Goal: Information Seeking & Learning: Learn about a topic

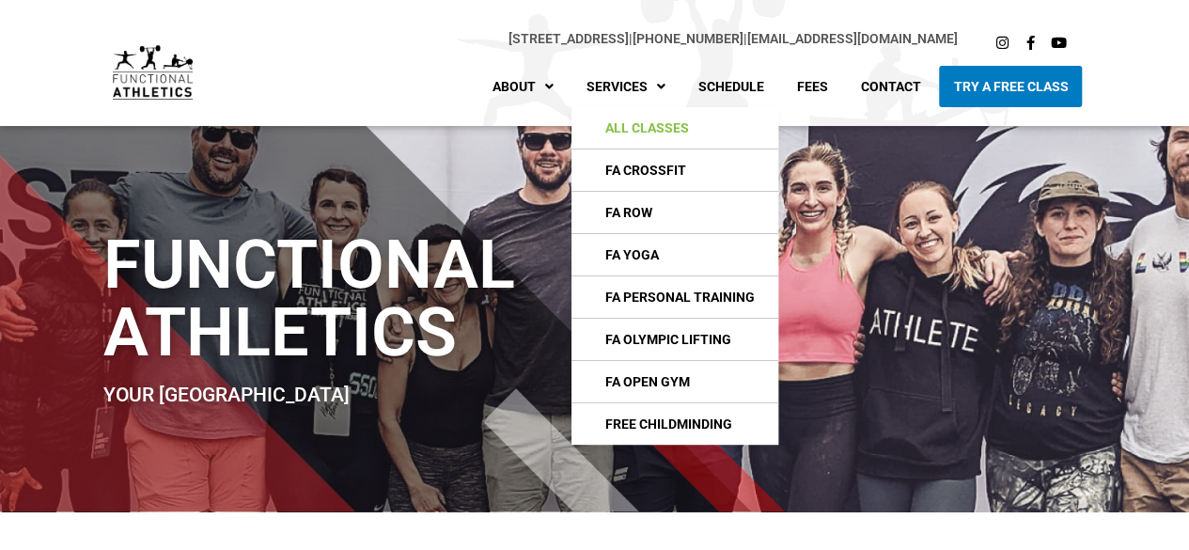
click at [648, 134] on link "All Classes" at bounding box center [675, 127] width 207 height 41
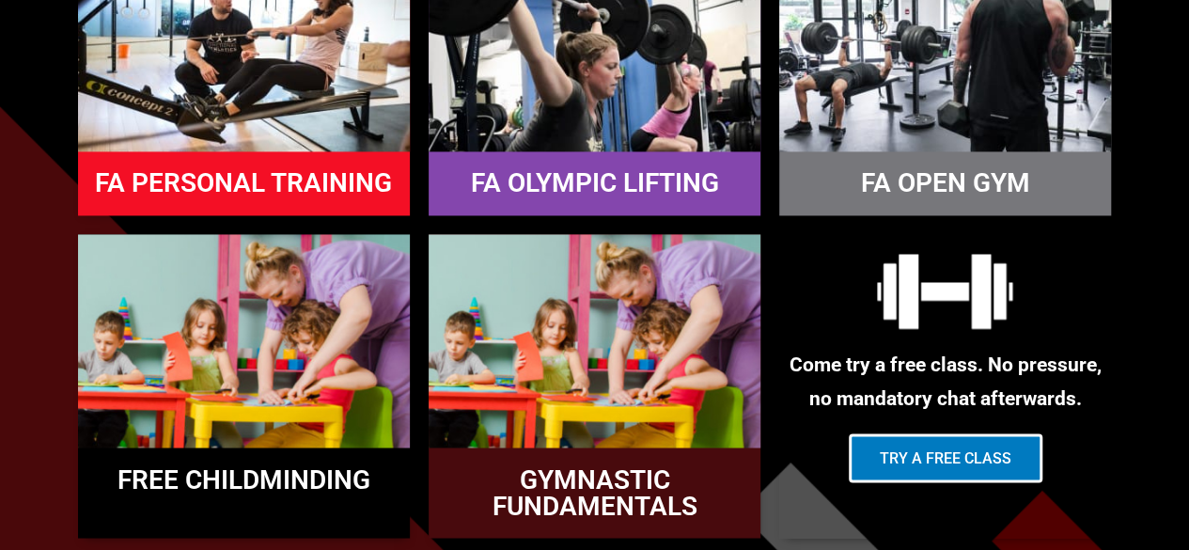
scroll to position [1066, 0]
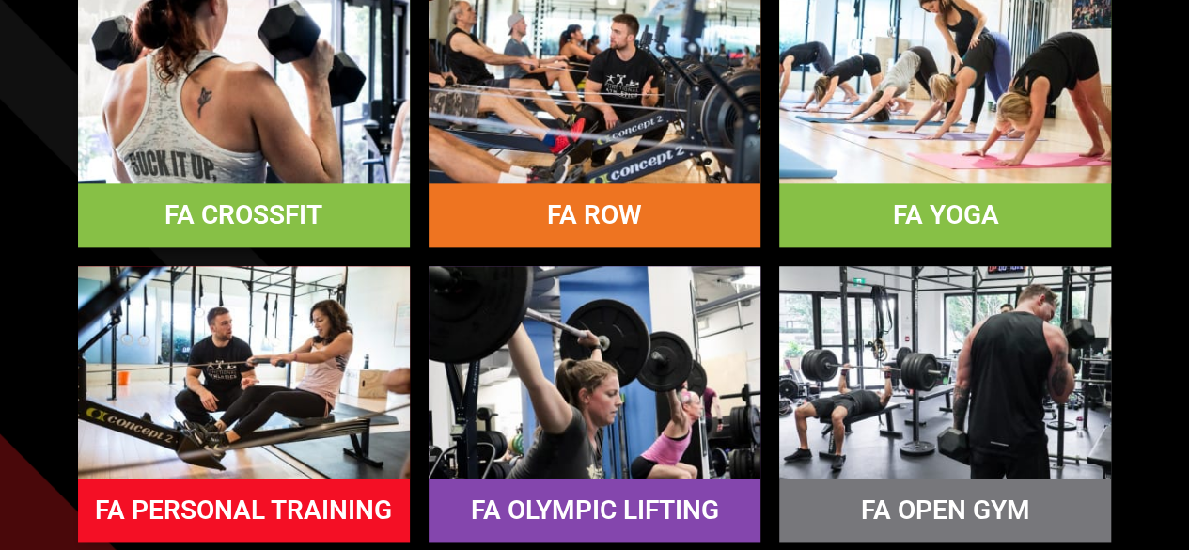
click at [248, 203] on link "FA CROSSFIT" at bounding box center [243, 214] width 158 height 31
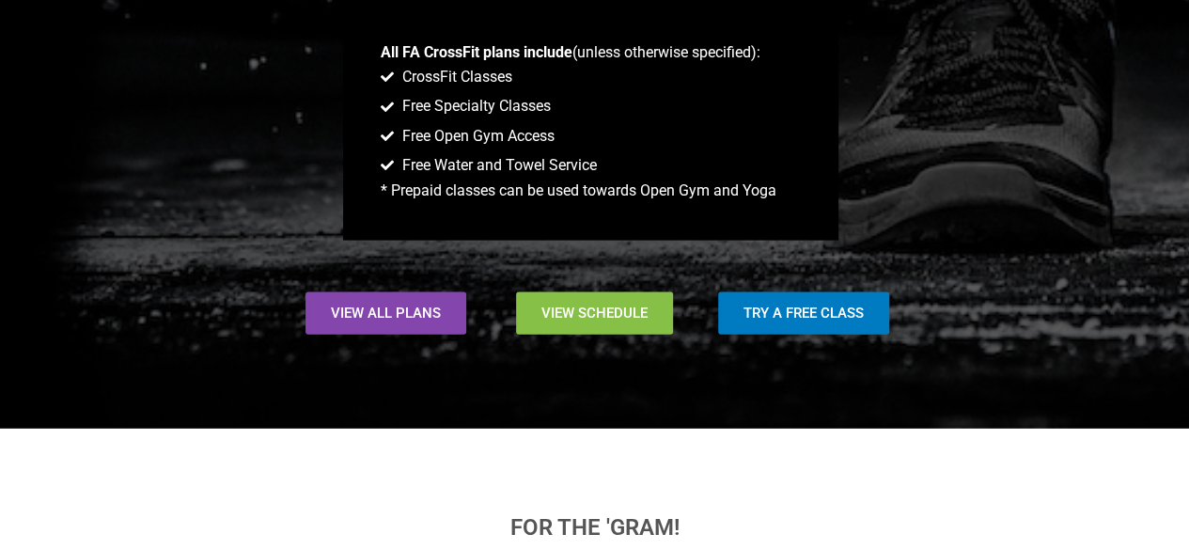
scroll to position [1888, 0]
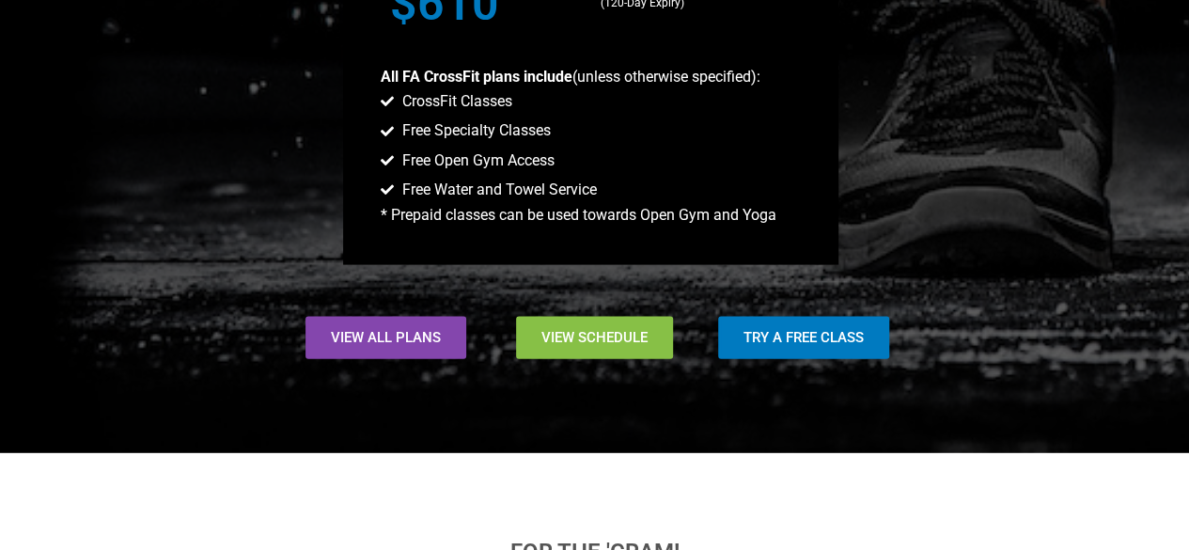
click at [587, 332] on span "View Schedule" at bounding box center [594, 338] width 106 height 14
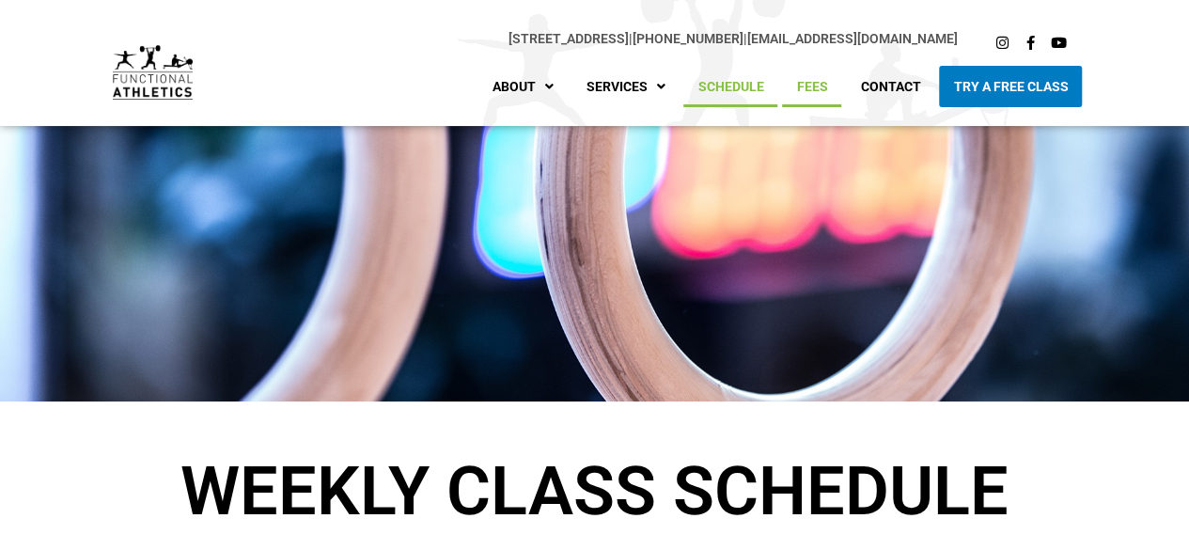
click at [818, 87] on link "Fees" at bounding box center [811, 86] width 59 height 41
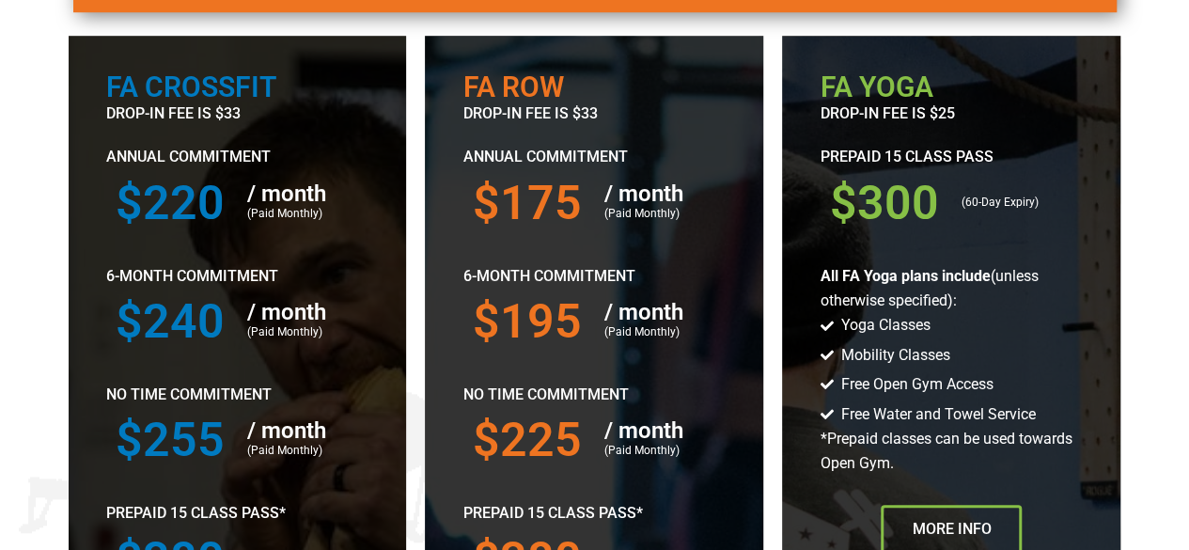
scroll to position [640, 0]
